Goal: Information Seeking & Learning: Learn about a topic

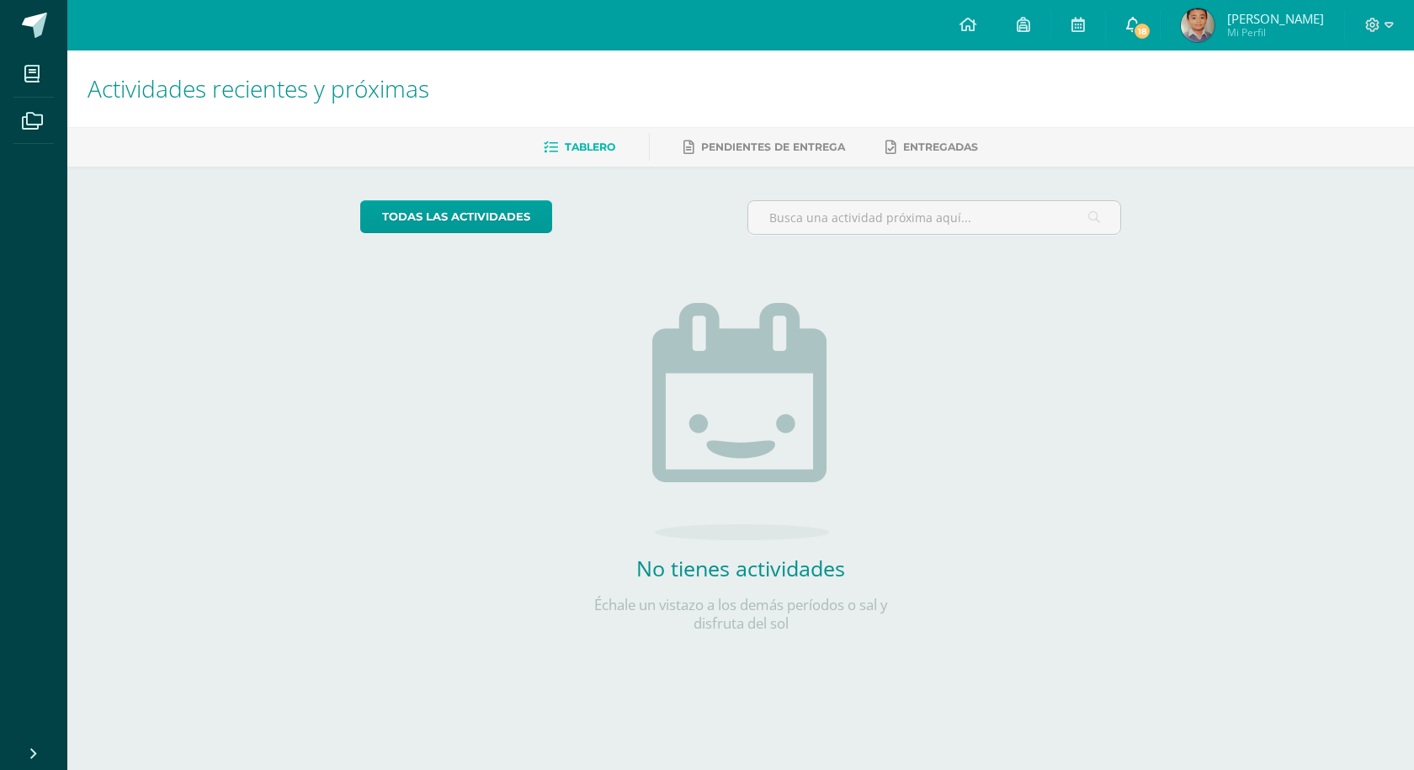
click at [1140, 20] on icon at bounding box center [1132, 24] width 13 height 15
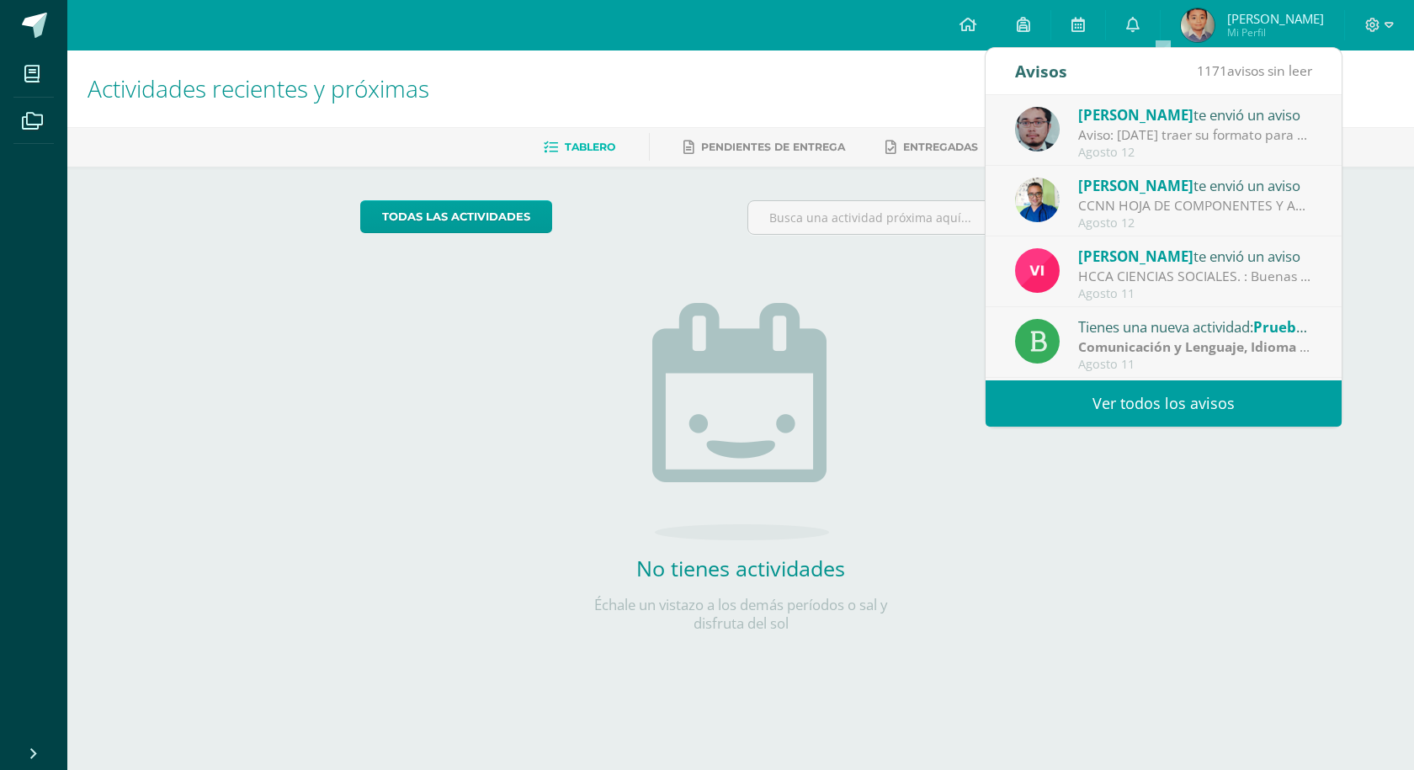
click at [1185, 133] on div "Aviso: [DATE] traer su formato para continuar lo del ejercicio de Grecas" at bounding box center [1195, 134] width 234 height 19
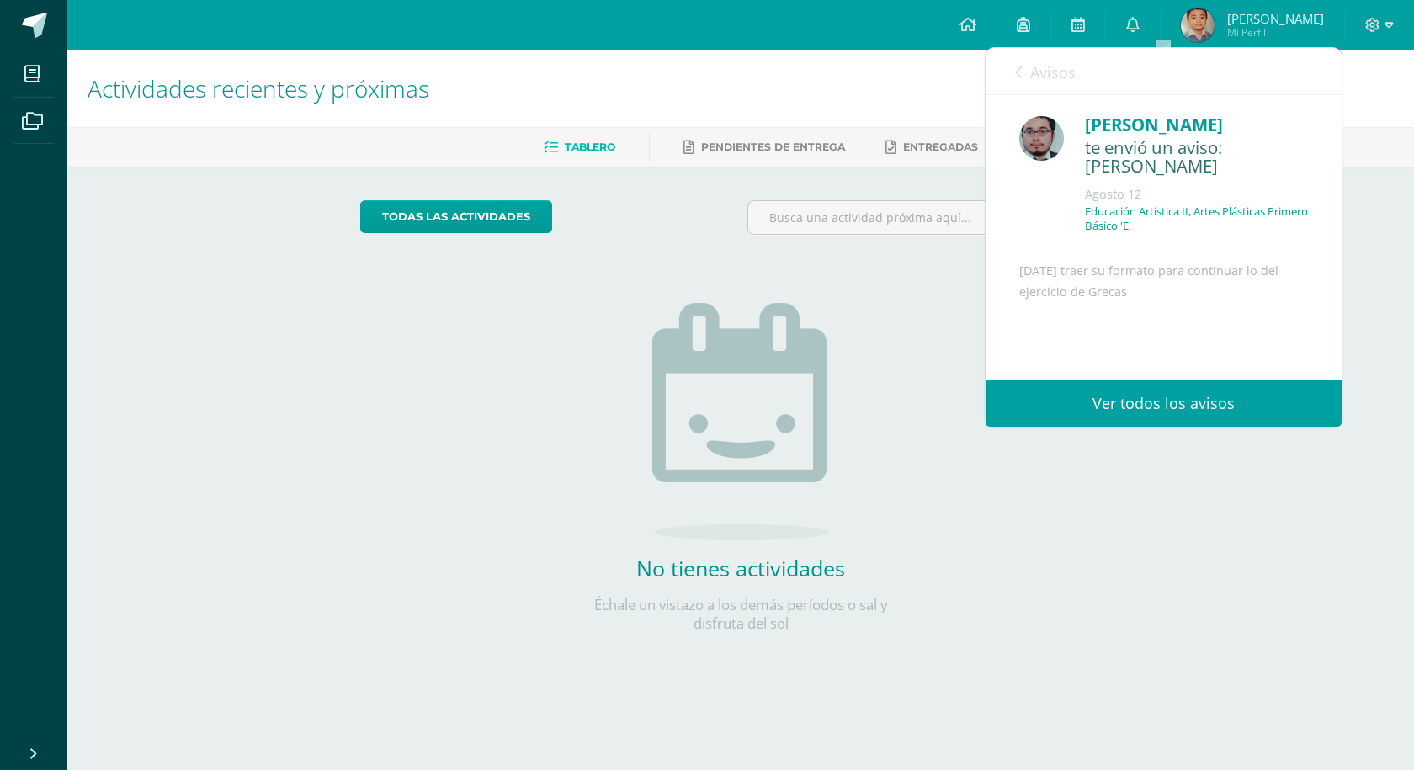
click at [1048, 73] on span "Avisos" at bounding box center [1052, 72] width 45 height 20
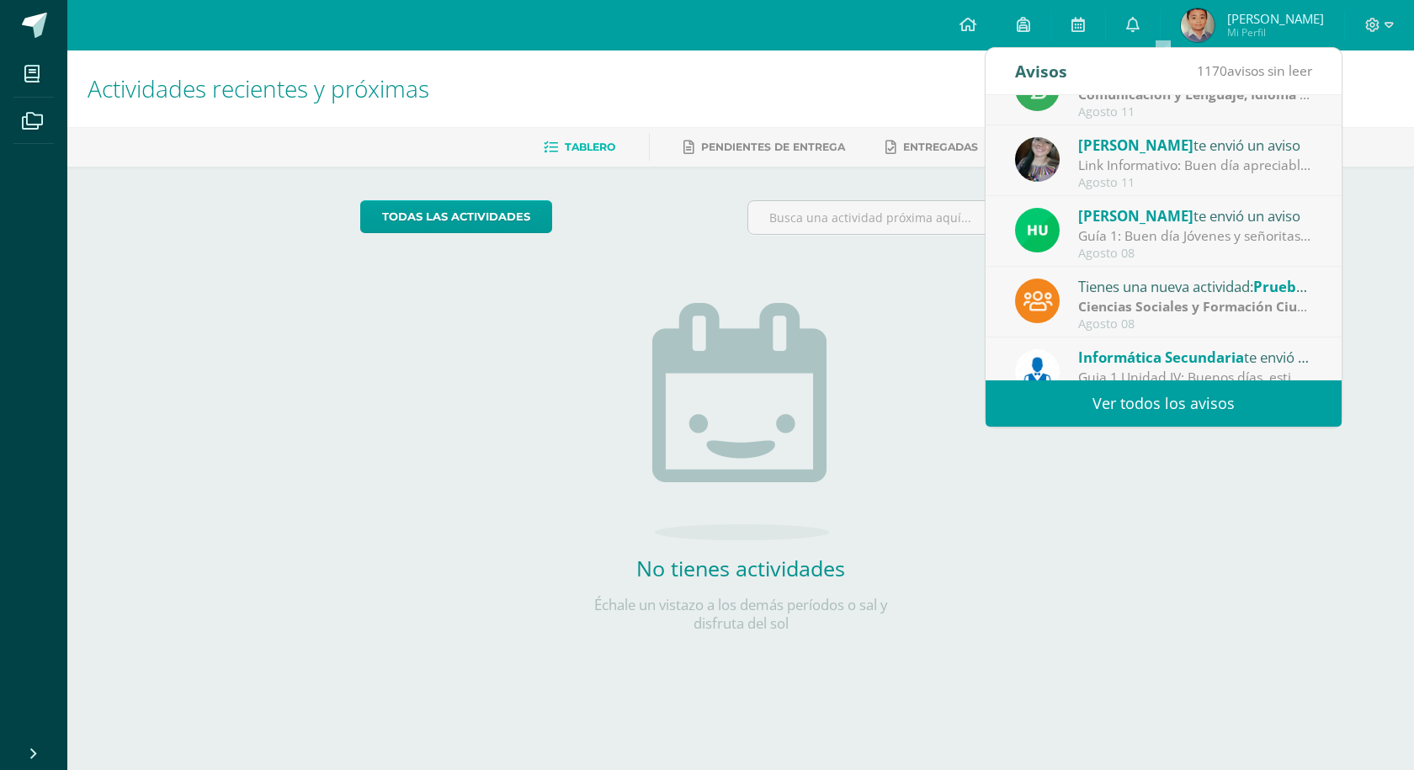
scroll to position [280, 0]
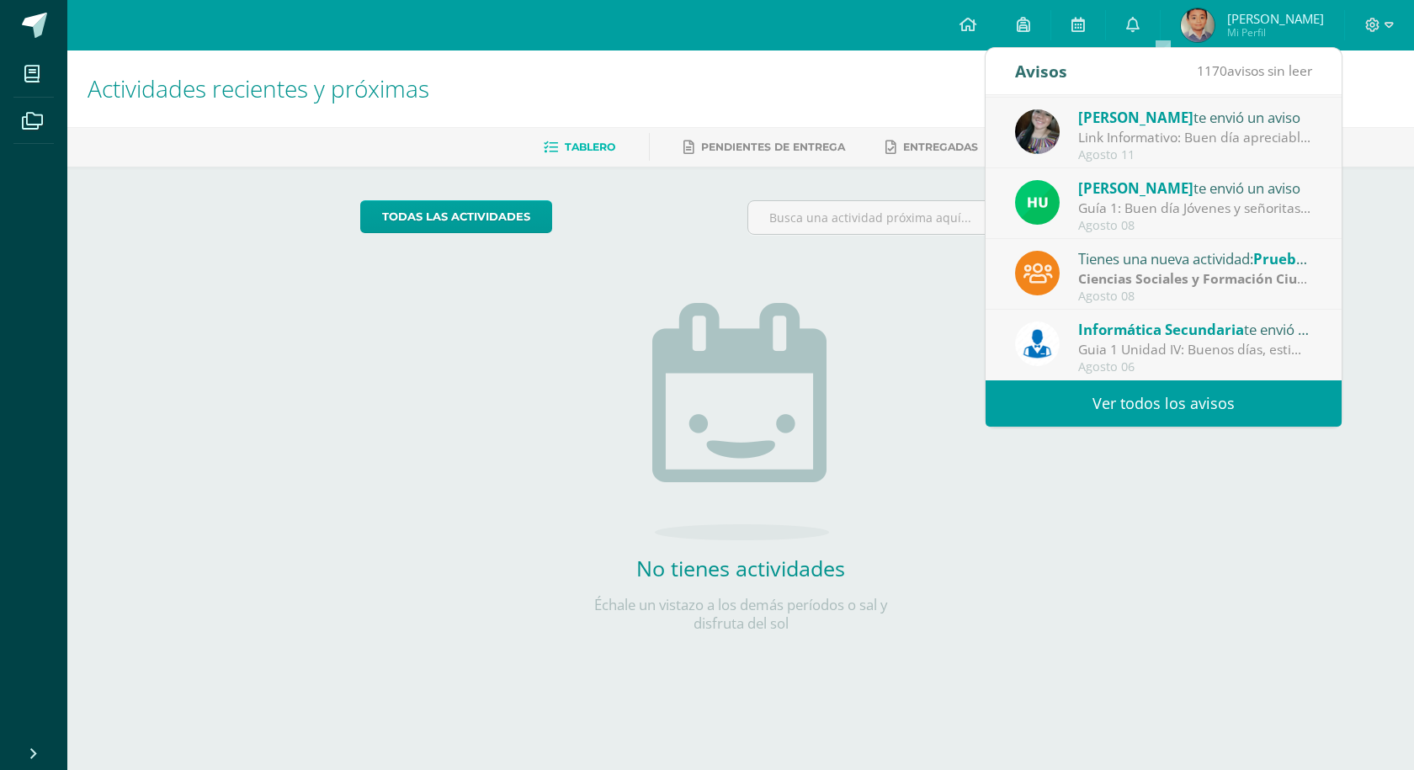
click at [1166, 335] on span "Informática Secundaria" at bounding box center [1161, 329] width 166 height 19
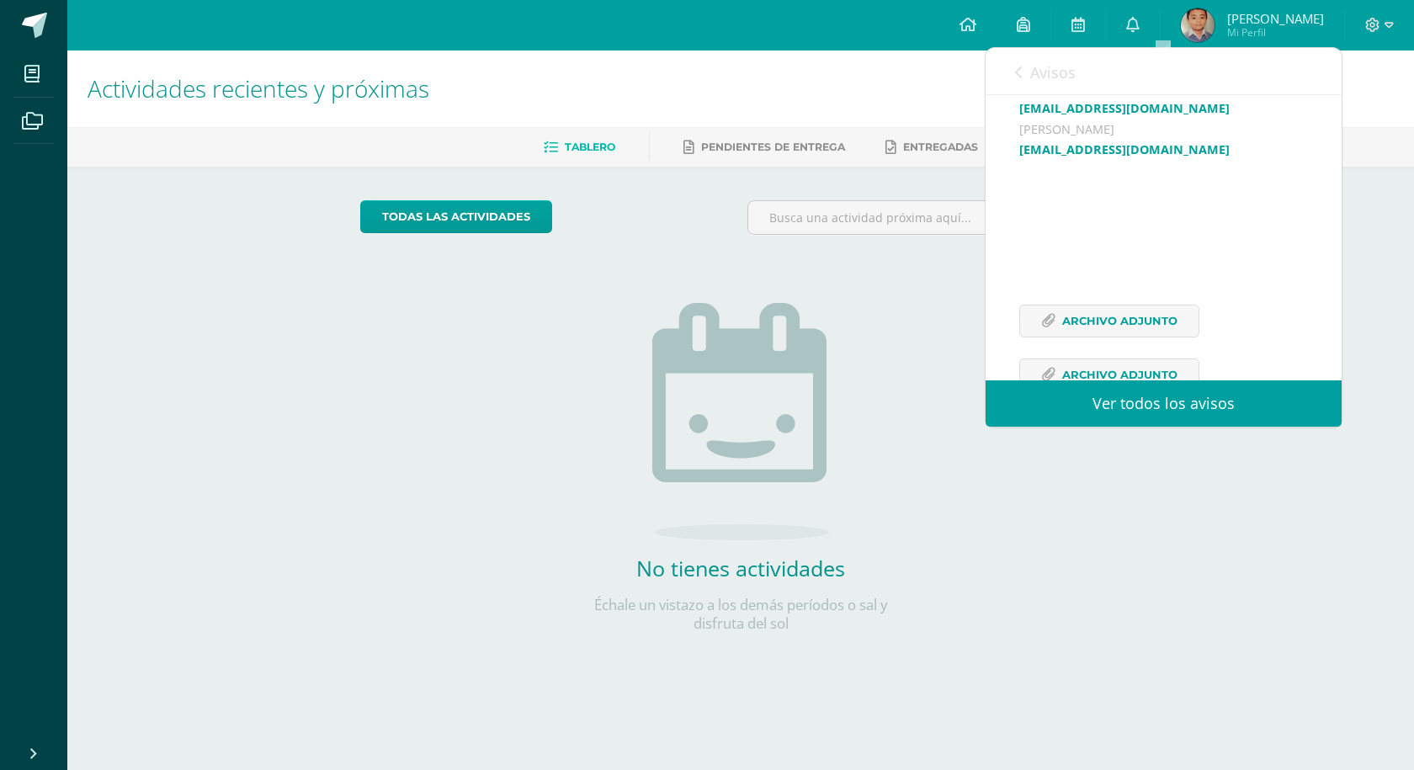
scroll to position [658, 0]
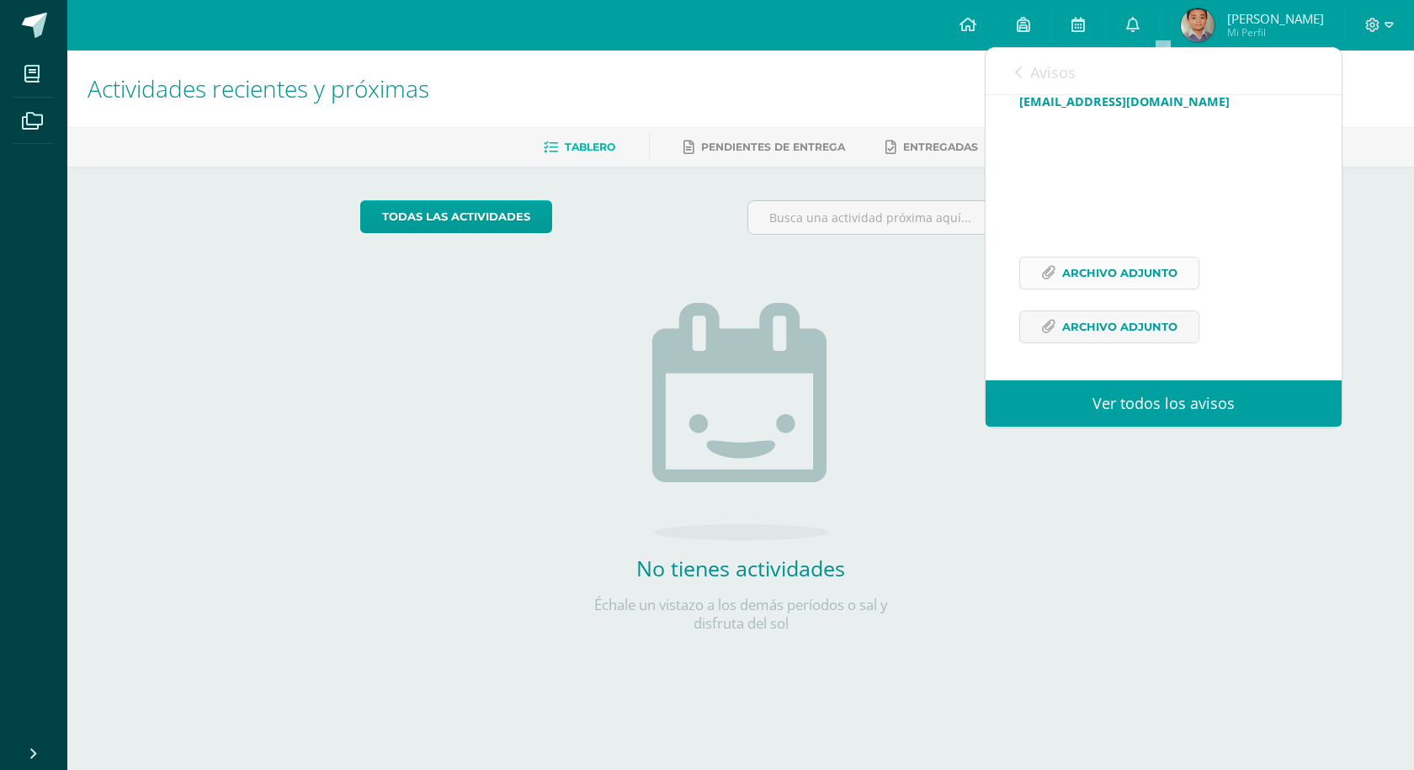
click at [1117, 274] on span "Archivo Adjunto" at bounding box center [1119, 273] width 115 height 31
click at [1089, 322] on span "Archivo Adjunto" at bounding box center [1119, 326] width 115 height 31
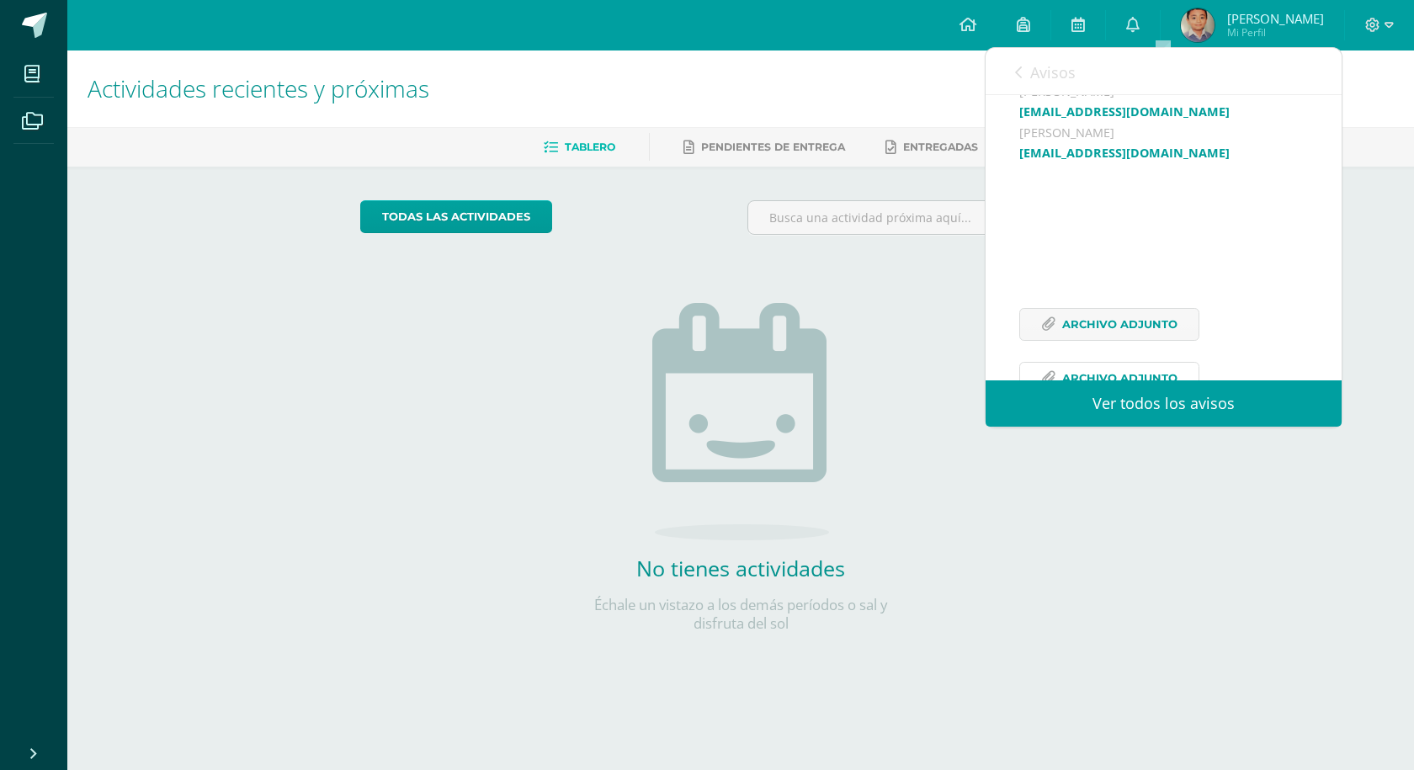
scroll to position [490, 0]
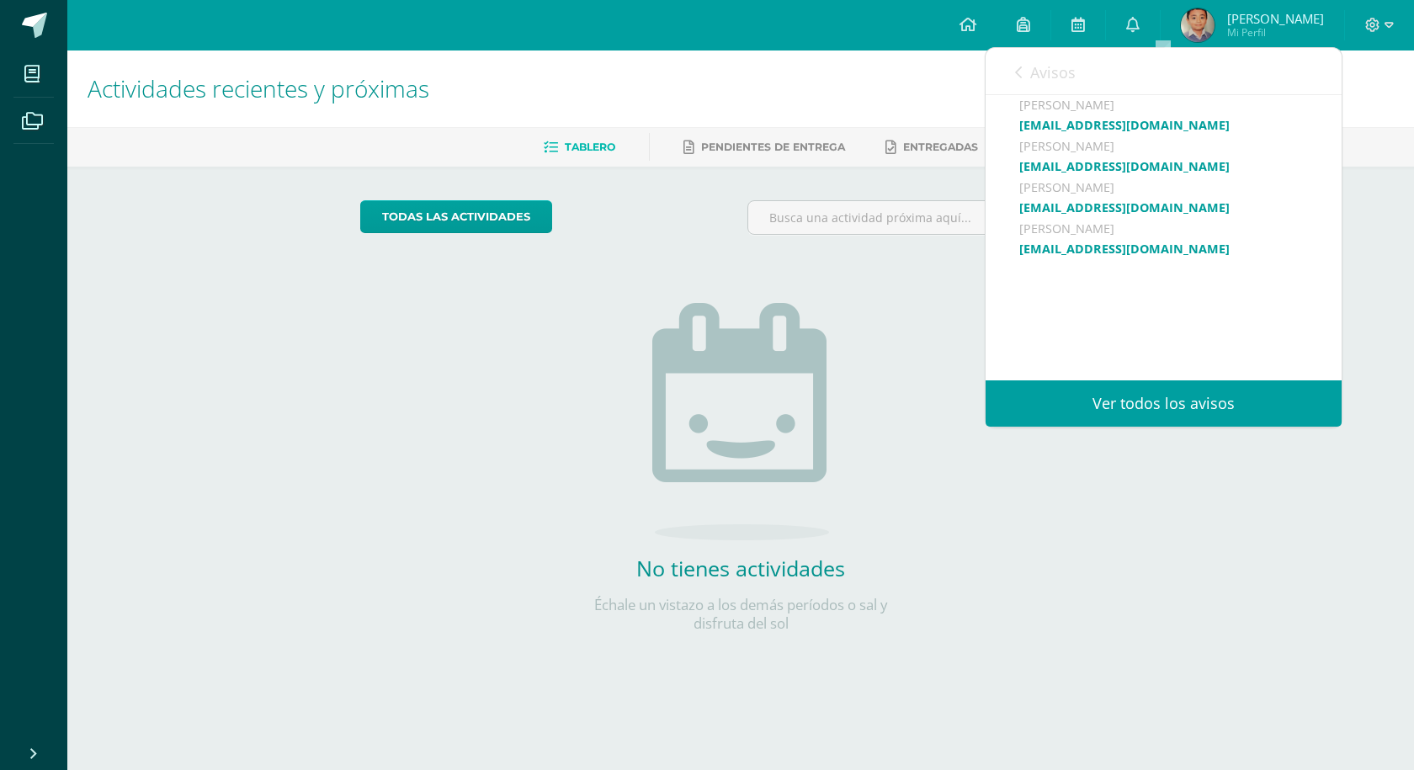
click at [1120, 257] on link "[EMAIL_ADDRESS][DOMAIN_NAME]" at bounding box center [1124, 249] width 210 height 16
drag, startPoint x: 1014, startPoint y: 269, endPoint x: 1248, endPoint y: 293, distance: 234.4
click at [1248, 293] on div "Informática Secundaria te envió un aviso: Guia 1 Unidad IV [DATE] Tecnología pa…" at bounding box center [1164, 66] width 356 height 923
copy div "[EMAIL_ADDRESS][DOMAIN_NAME]"
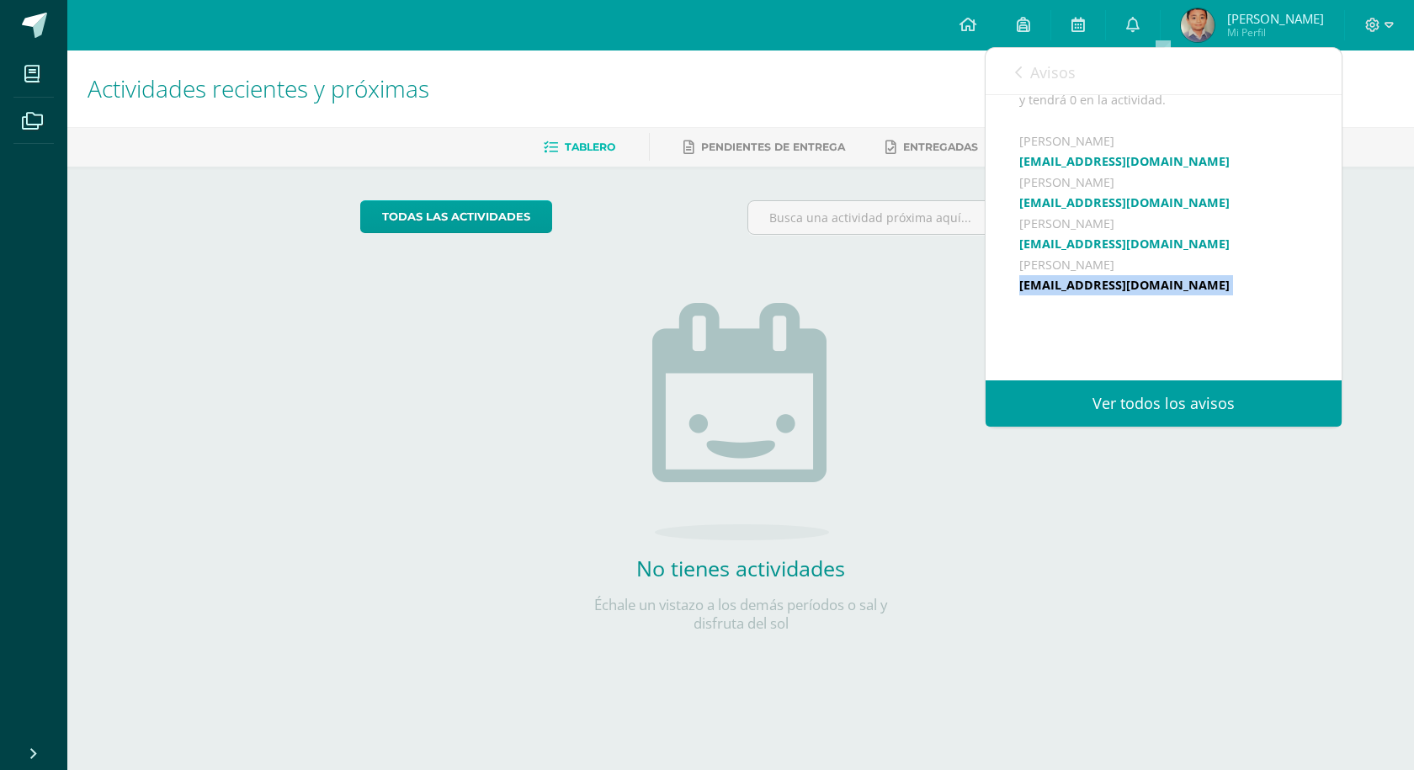
scroll to position [491, 0]
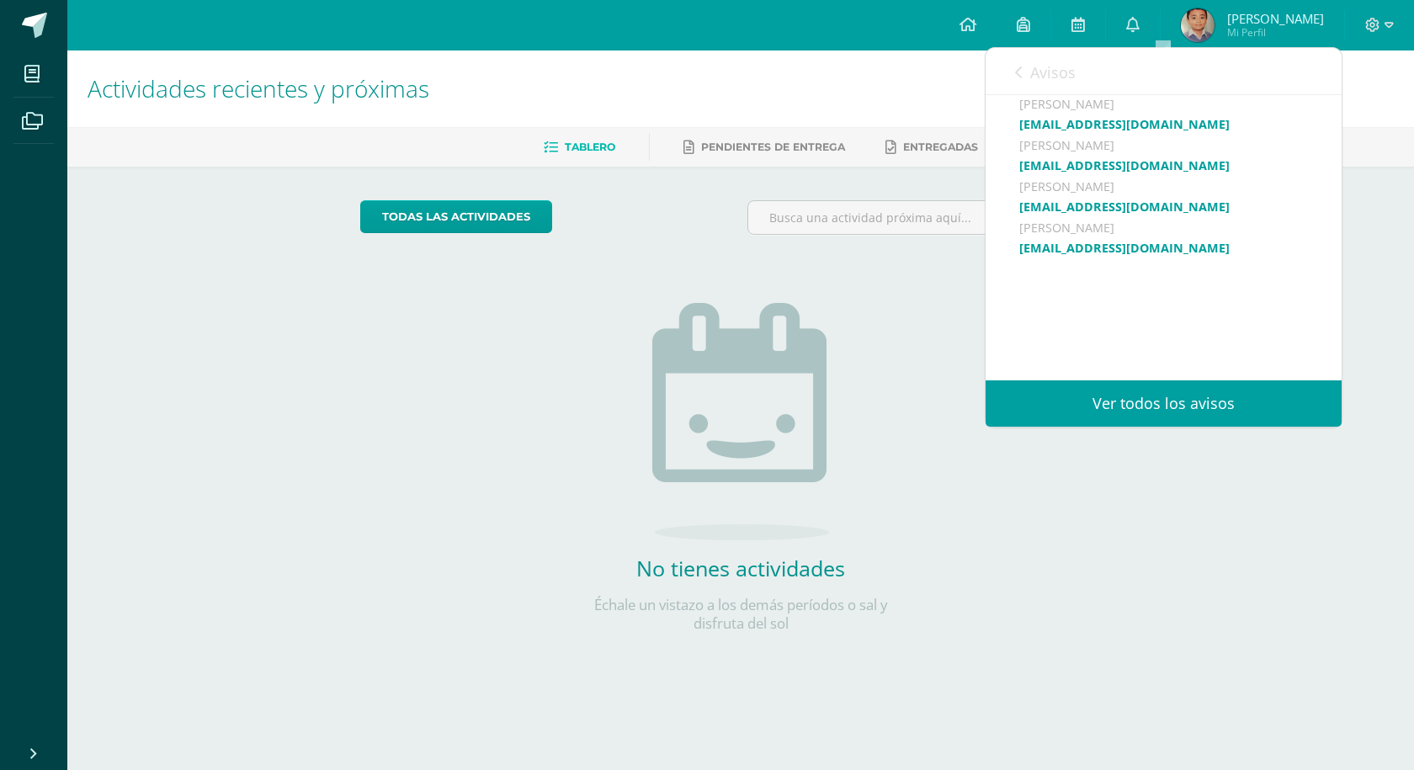
click at [1231, 249] on div "Buenos días, estimados estudiantes, es un gusto saludarles por este medio, les …" at bounding box center [1163, 148] width 289 height 726
